Goal: Navigation & Orientation: Find specific page/section

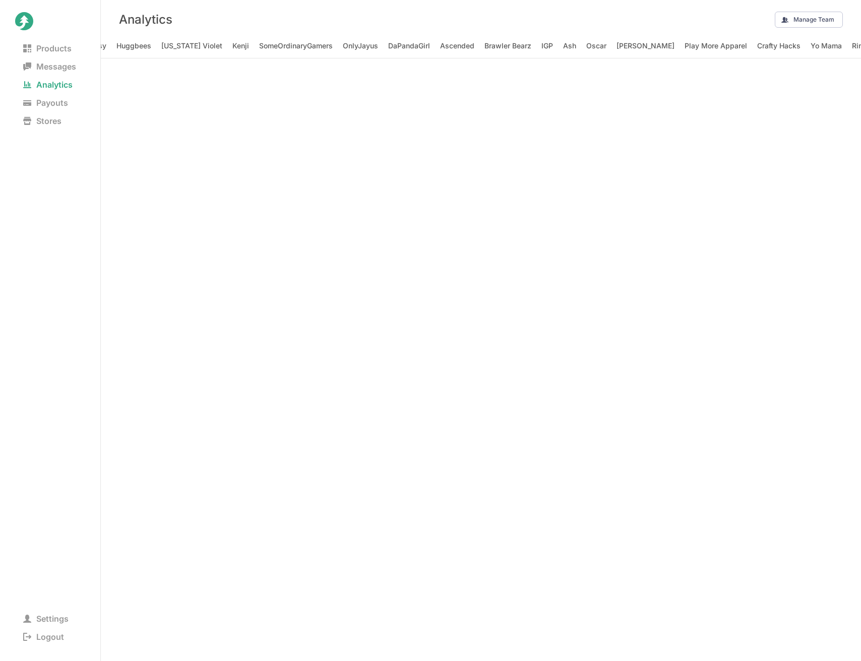
scroll to position [0, 15494]
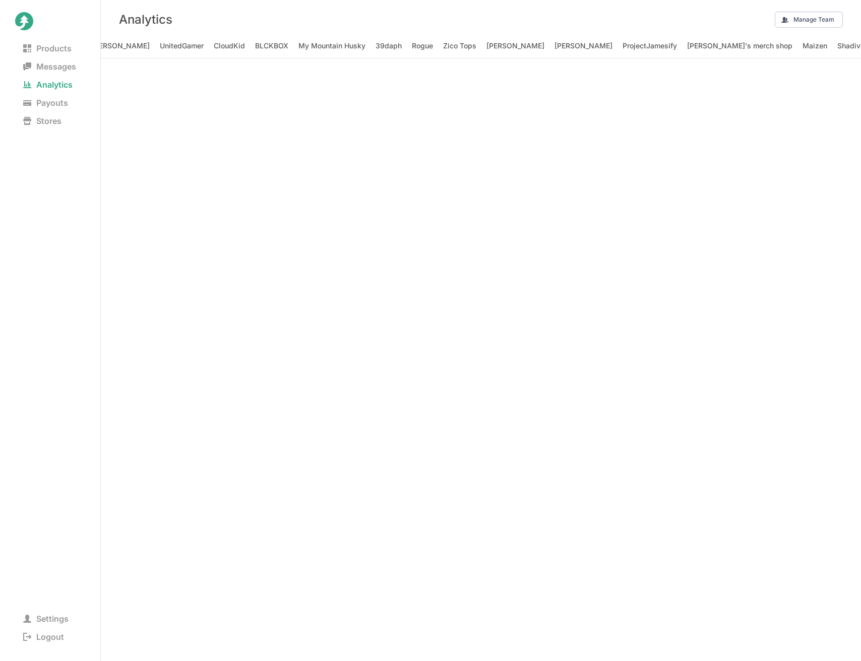
scroll to position [0, 14649]
click at [49, 101] on span "Payouts" at bounding box center [45, 103] width 61 height 14
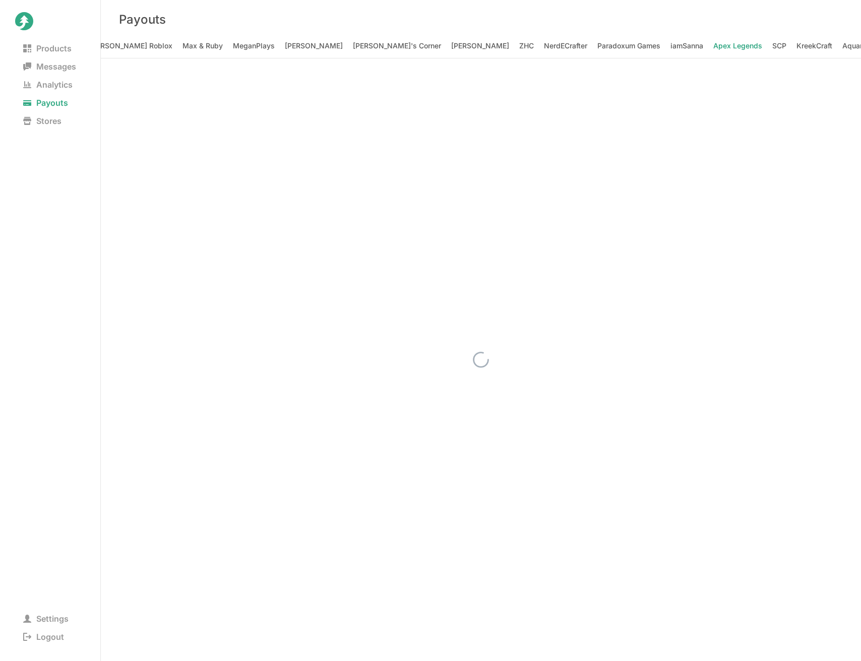
click at [713, 44] on Legends "Apex Legends" at bounding box center [737, 46] width 49 height 14
click at [778, 49] on Animations "Jaiden Animations" at bounding box center [809, 46] width 62 height 14
click at [56, 84] on span "Analytics" at bounding box center [48, 85] width 66 height 14
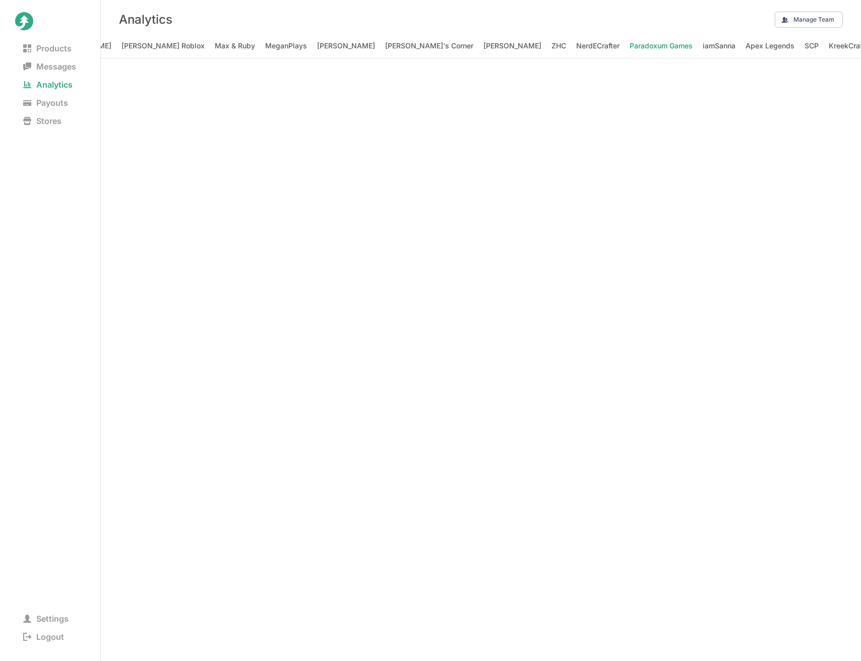
click at [630, 44] on Games "Paradoxum Games" at bounding box center [661, 46] width 63 height 14
click at [50, 105] on span "Payouts" at bounding box center [45, 103] width 61 height 14
click at [55, 86] on span "Analytics" at bounding box center [48, 85] width 66 height 14
click at [506, 19] on div "Analytics Manage Team" at bounding box center [481, 19] width 760 height 39
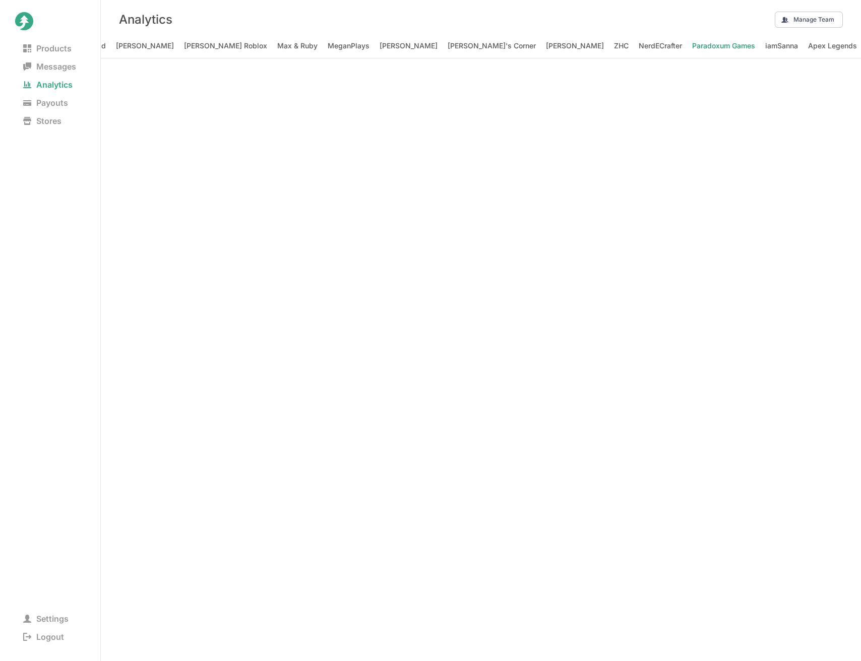
click at [692, 46] on Games "Paradoxum Games" at bounding box center [723, 46] width 63 height 14
click at [607, 26] on div "Analytics Manage Team" at bounding box center [481, 19] width 760 height 39
